Goal: Browse casually: Explore the website without a specific task or goal

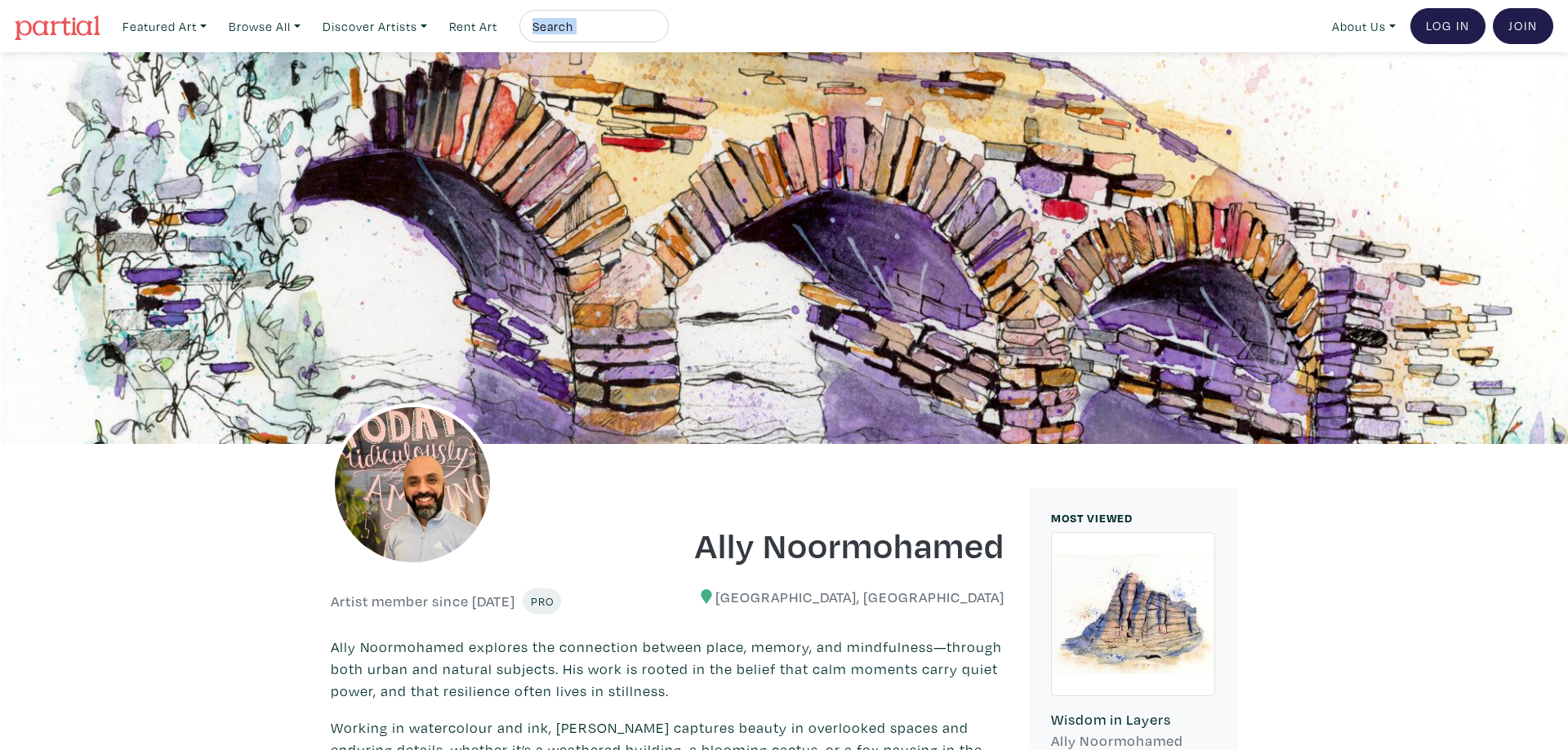
drag, startPoint x: 891, startPoint y: 223, endPoint x: 580, endPoint y: -92, distance: 442.7
click at [214, 23] on link "Browse All" at bounding box center [164, 27] width 99 height 33
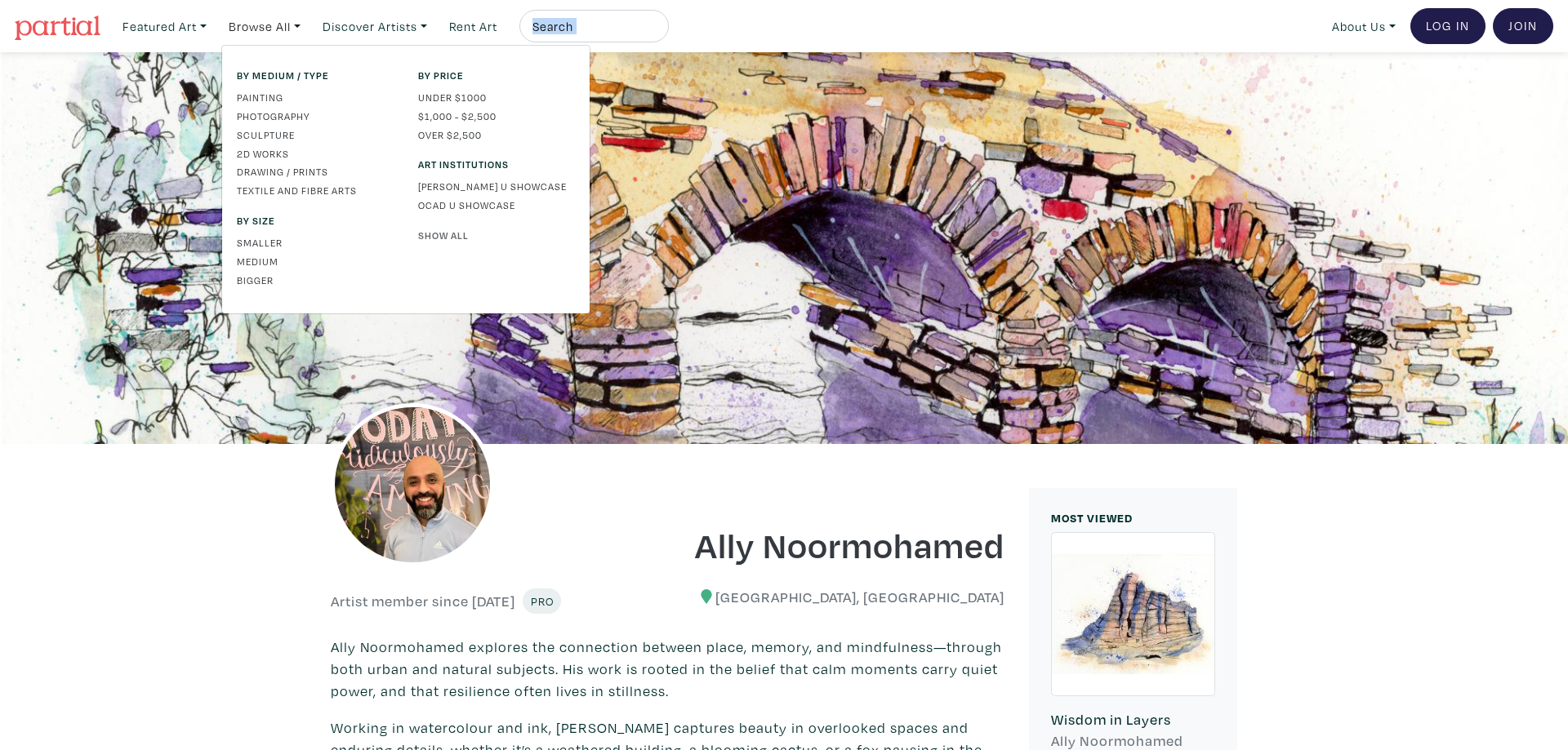
click at [455, 232] on link "Show All" at bounding box center [496, 235] width 157 height 15
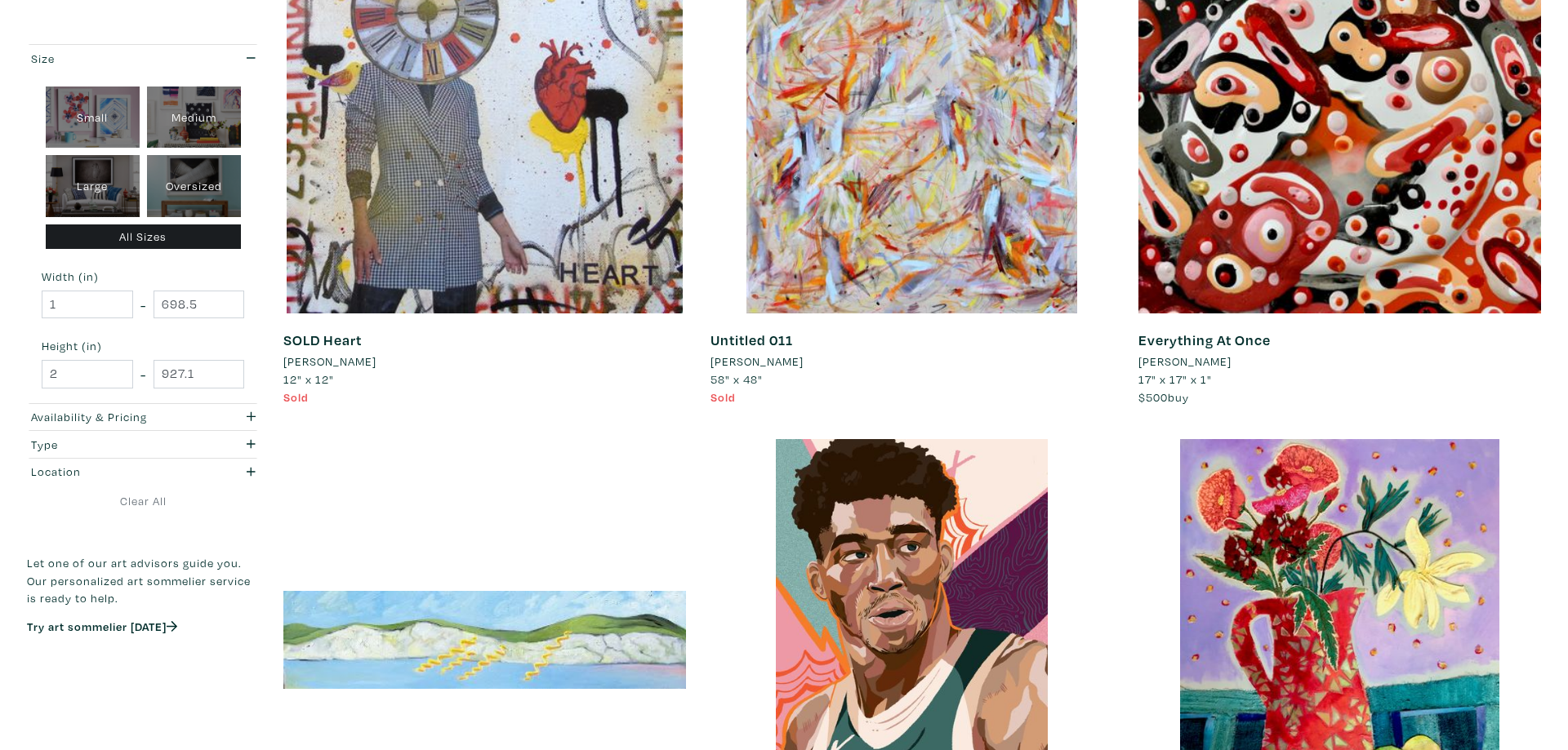
scroll to position [1498, 0]
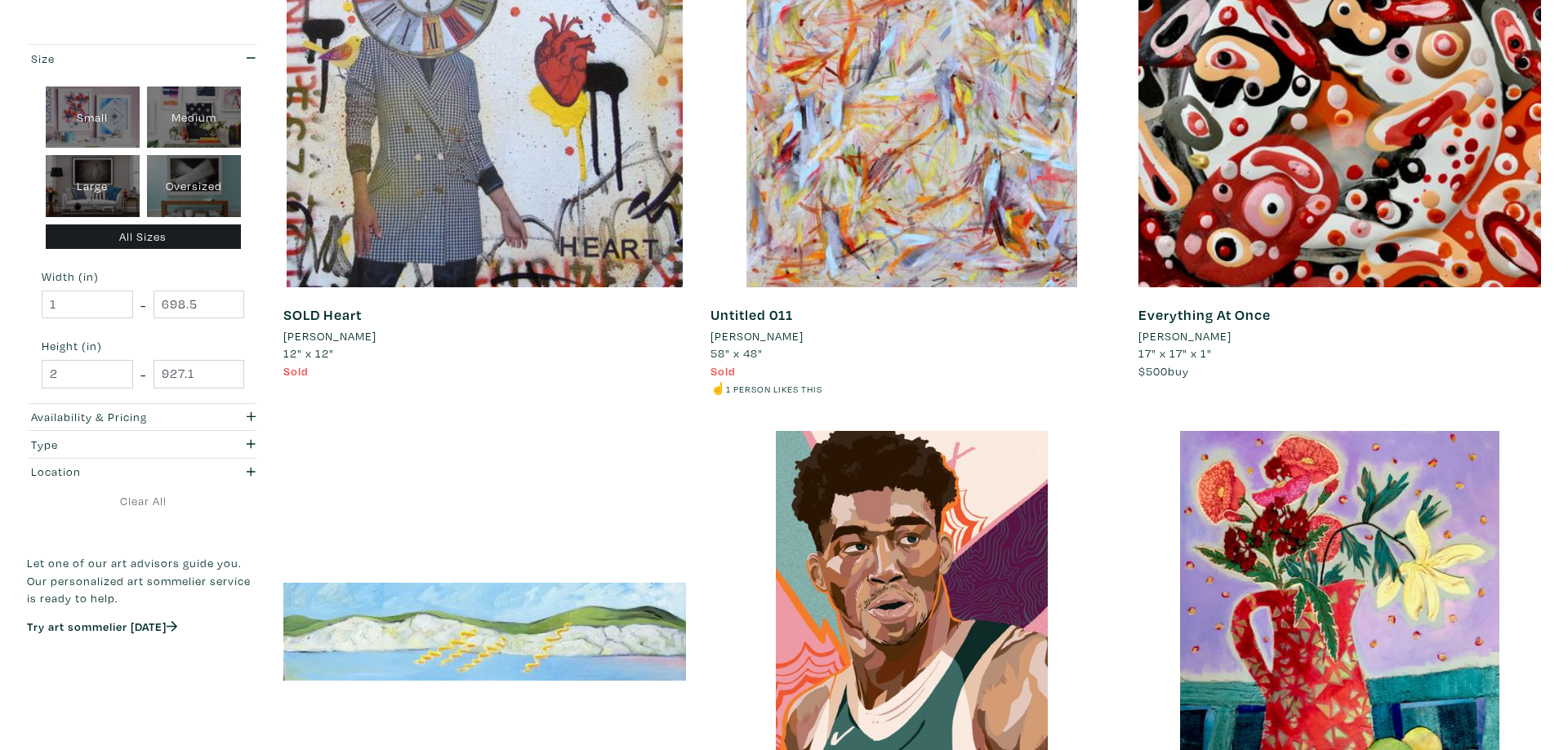
click at [1114, 385] on div "Untitled 011 Mash Ritchie 58" x 48" Sold ☝️ 1 person likes this #ocad #expressi…" at bounding box center [912, 158] width 427 height 546
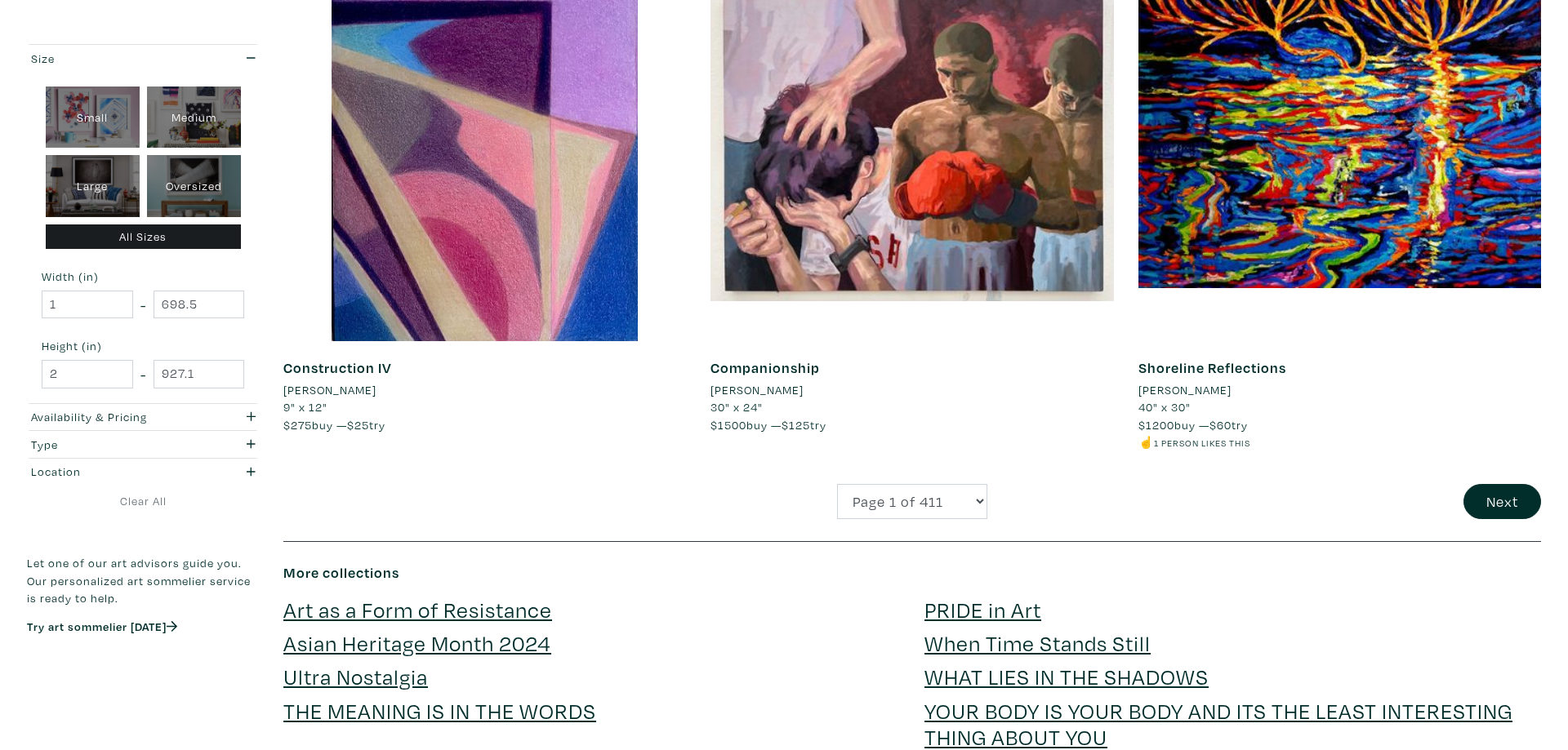
scroll to position [4148, 0]
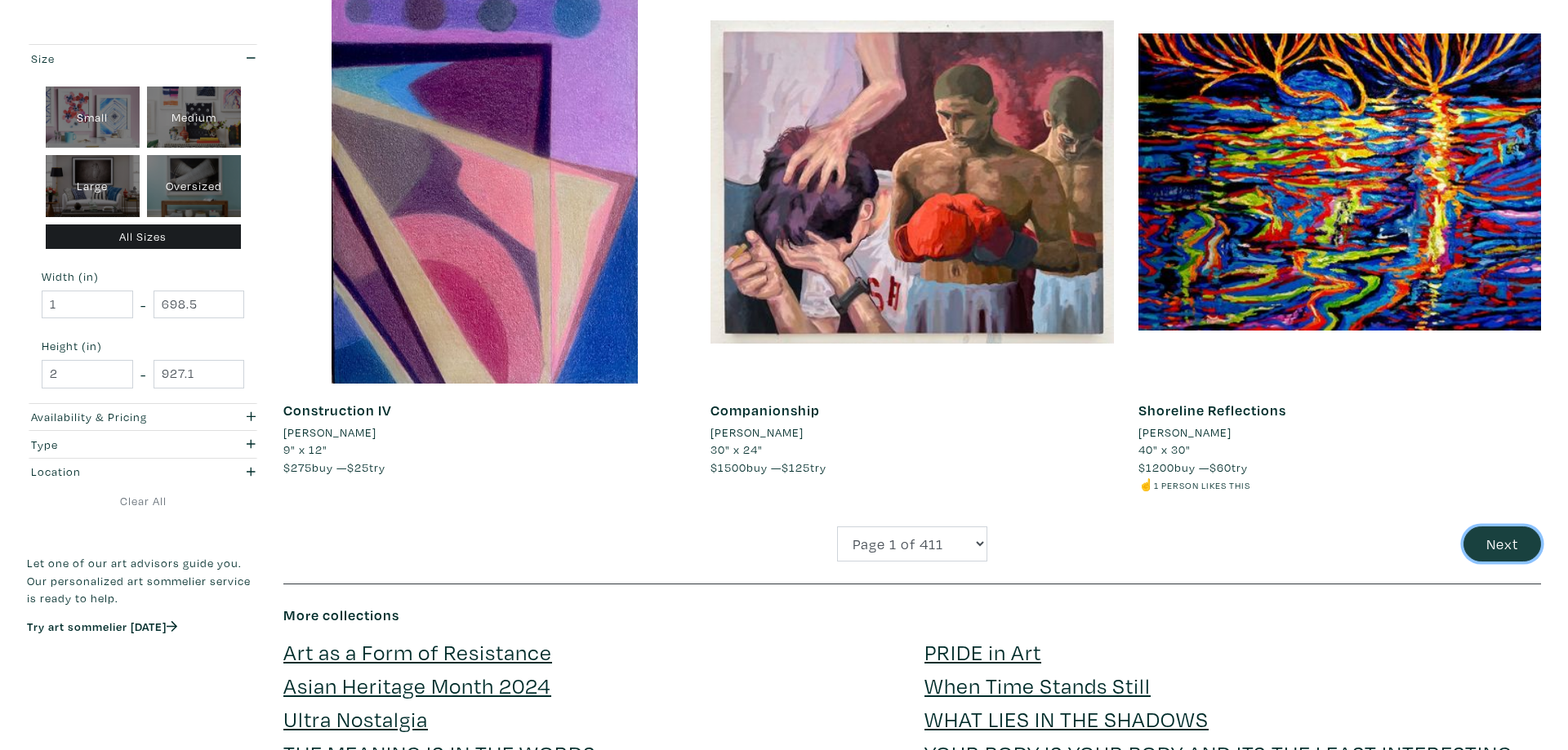
click at [1517, 536] on button "Next" at bounding box center [1502, 544] width 78 height 35
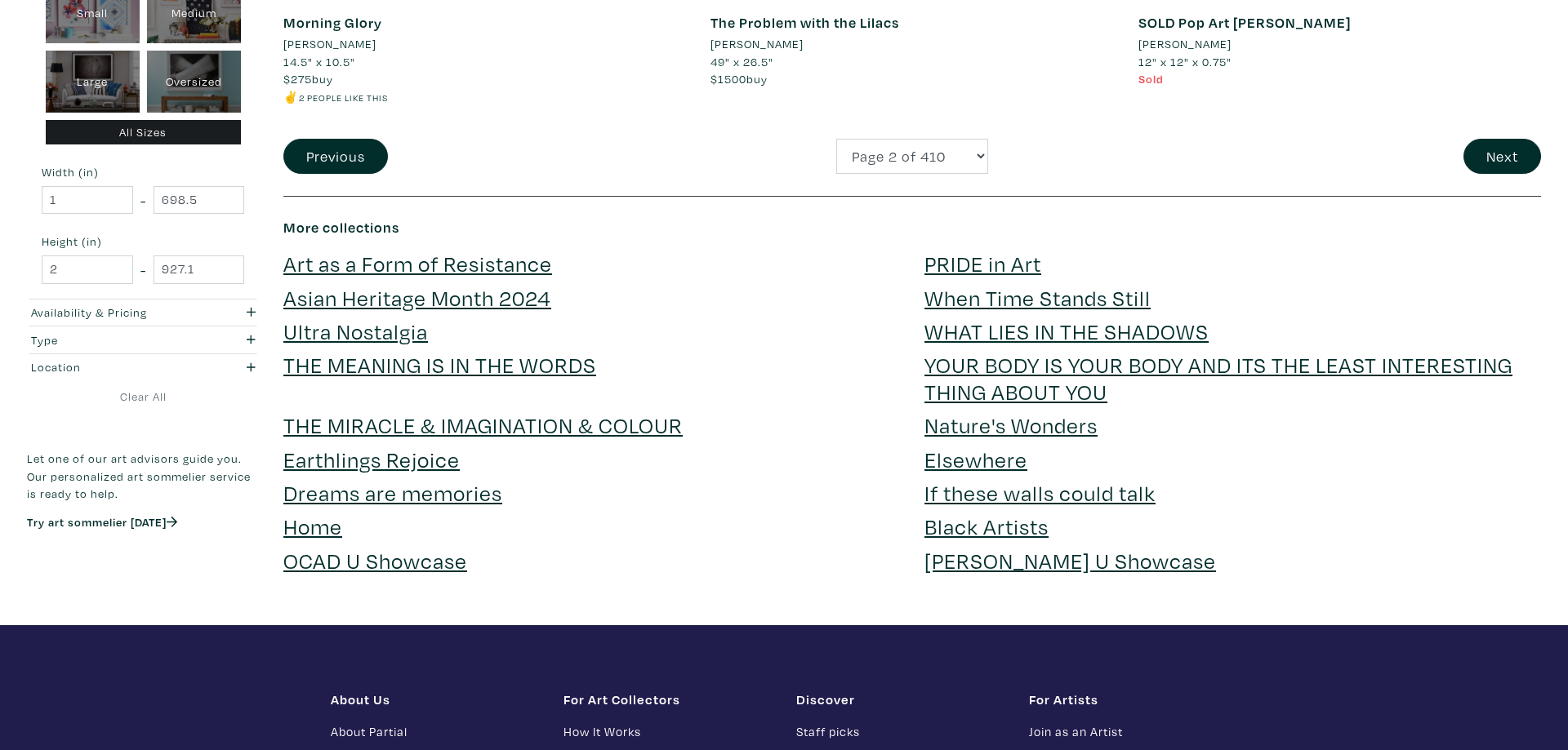
scroll to position [4342, 0]
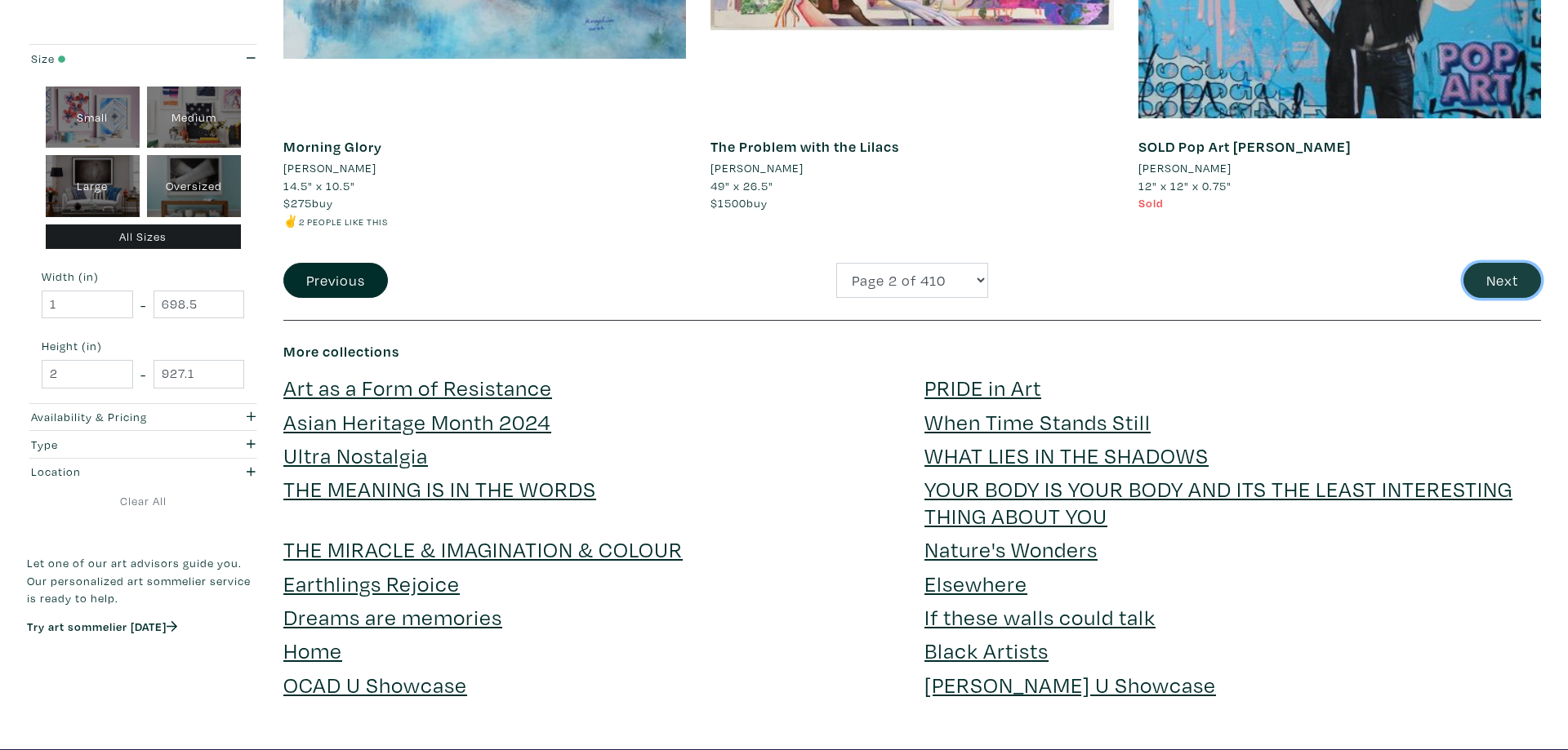
click at [1503, 278] on button "Next" at bounding box center [1502, 280] width 78 height 35
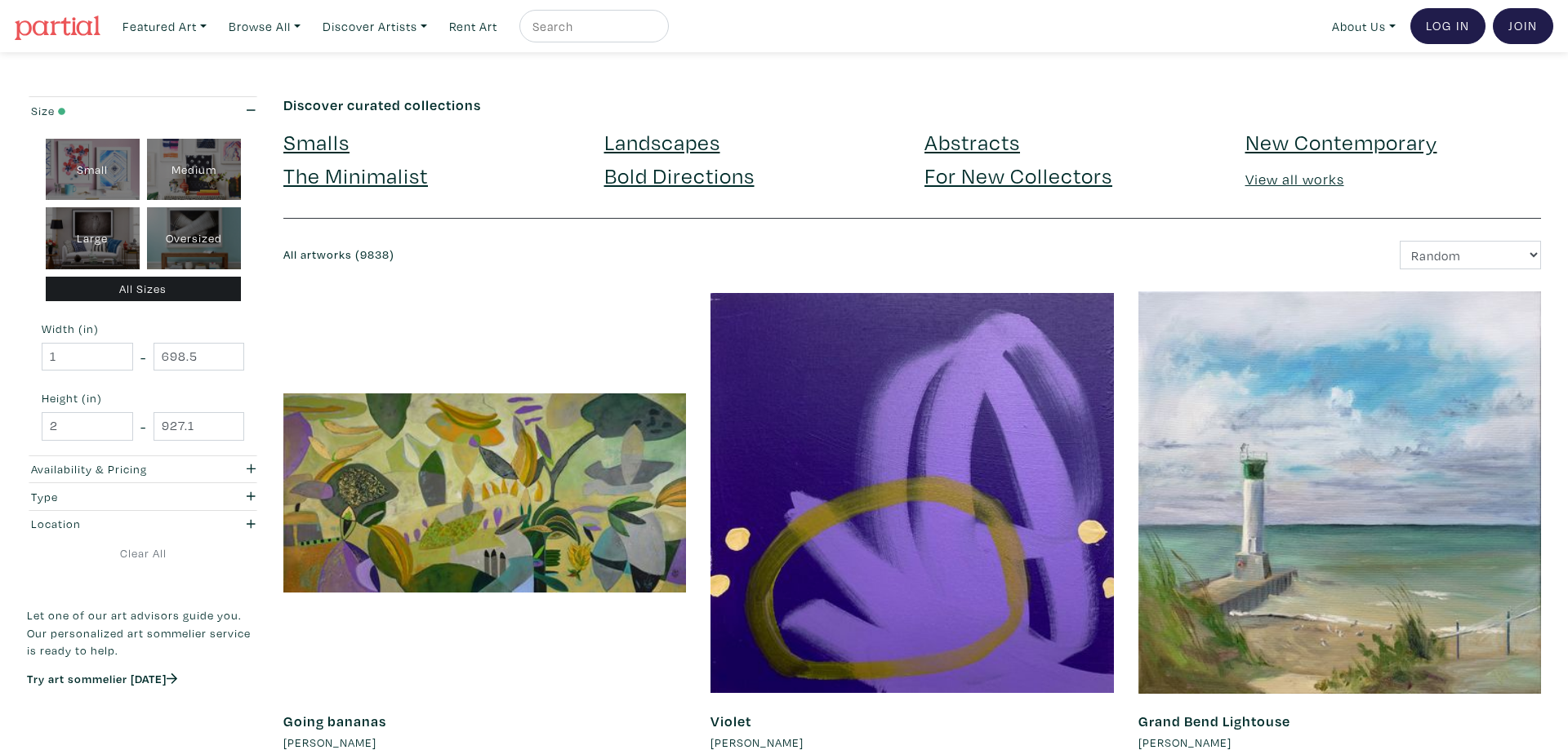
click at [1144, 255] on div "Newest Random Price: Low to High Price: High to Low" at bounding box center [1232, 255] width 641 height 28
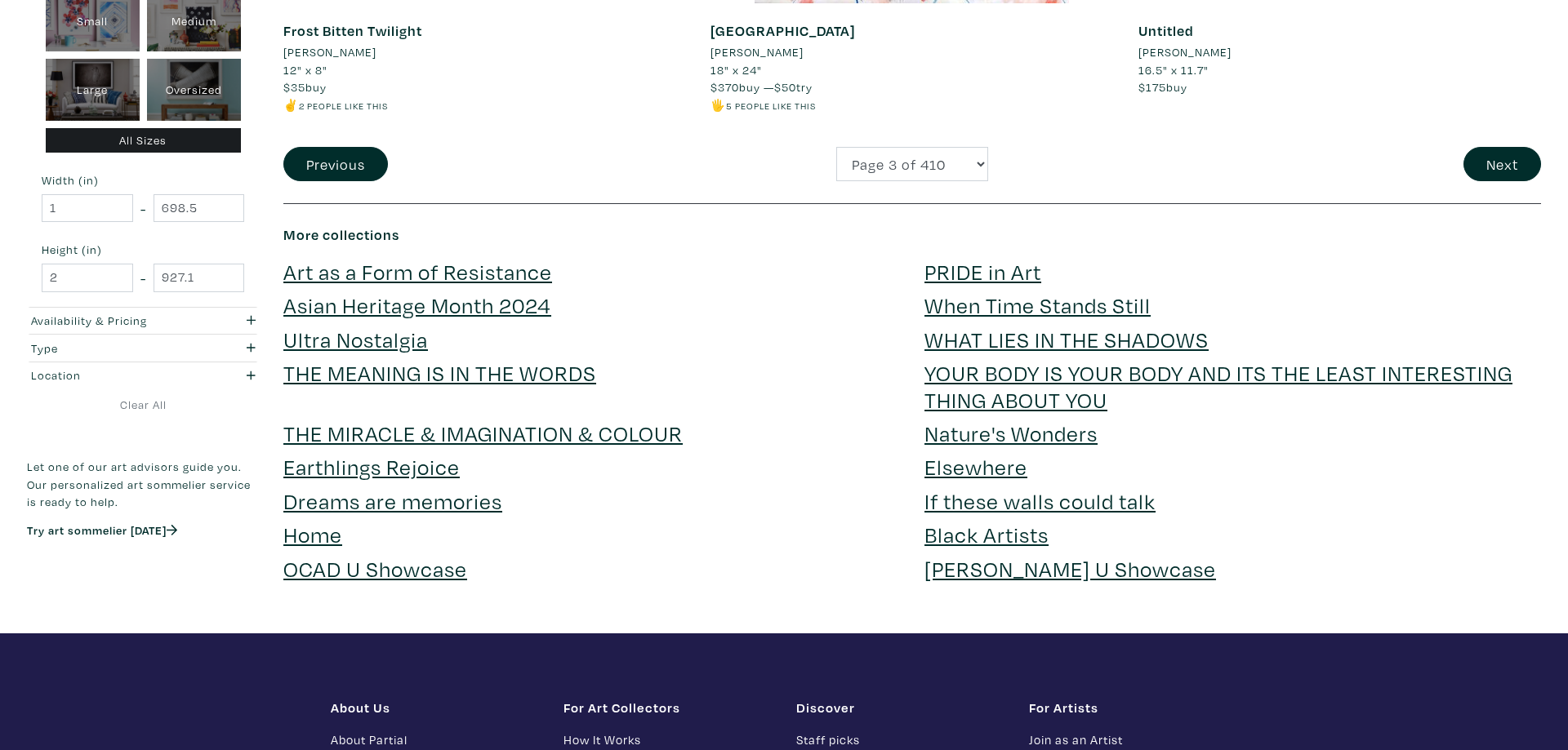
scroll to position [4498, 0]
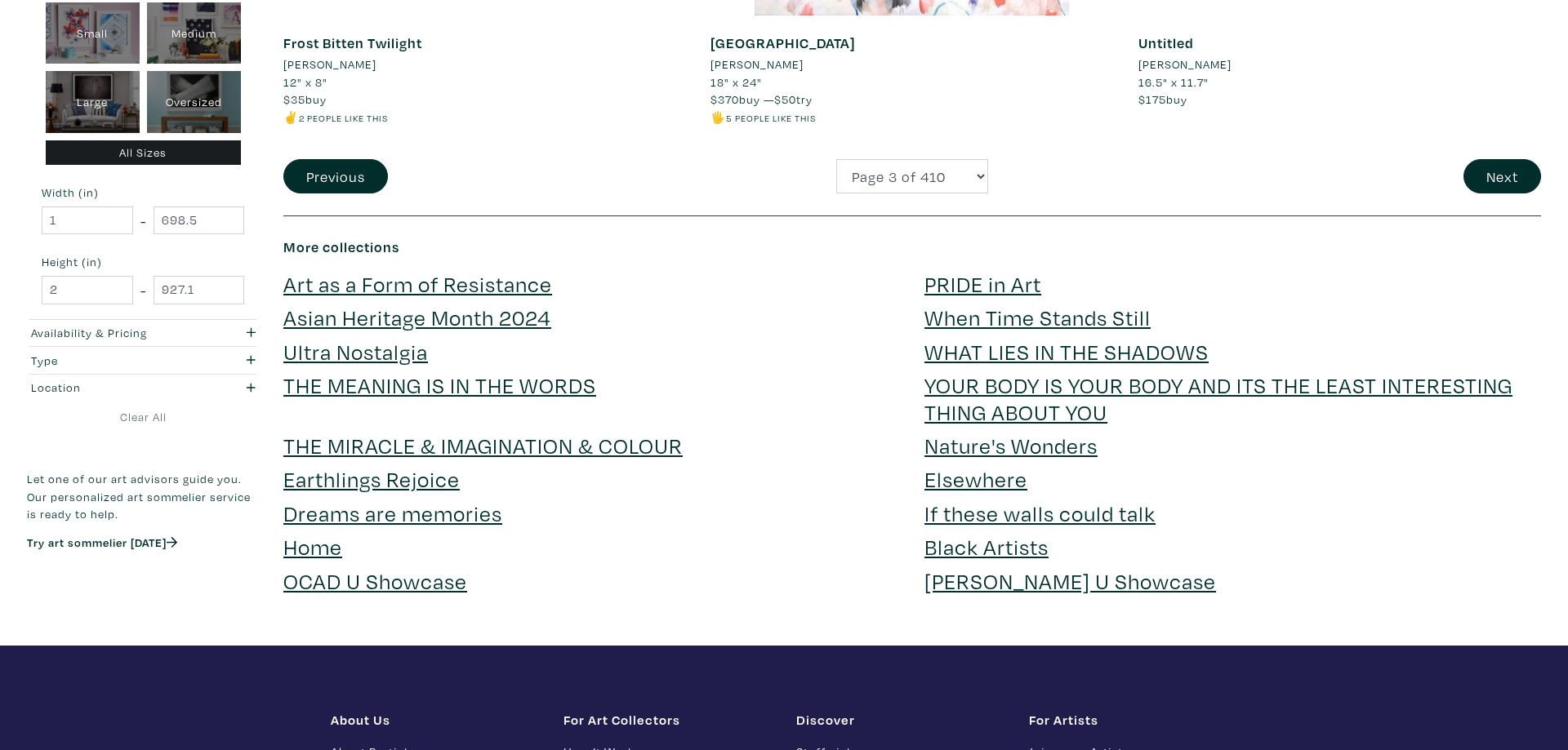
click at [1356, 557] on h4 "Black Artists" at bounding box center [1233, 547] width 616 height 26
